Goal: Task Accomplishment & Management: Manage account settings

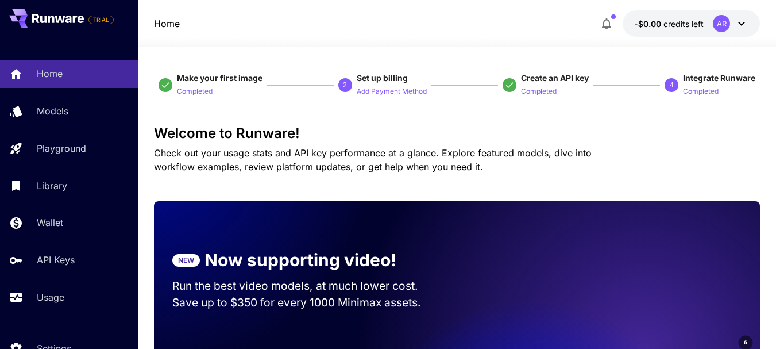
click at [404, 93] on p "Add Payment Method" at bounding box center [392, 91] width 70 height 11
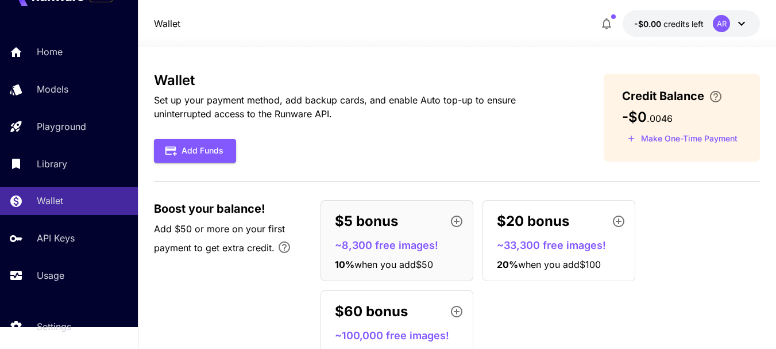
scroll to position [53, 0]
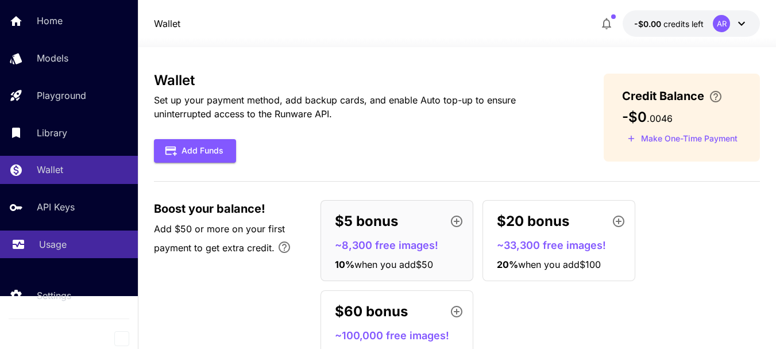
click at [74, 244] on div "Usage" at bounding box center [84, 244] width 90 height 14
